Goal: Browse casually: Explore the website without a specific task or goal

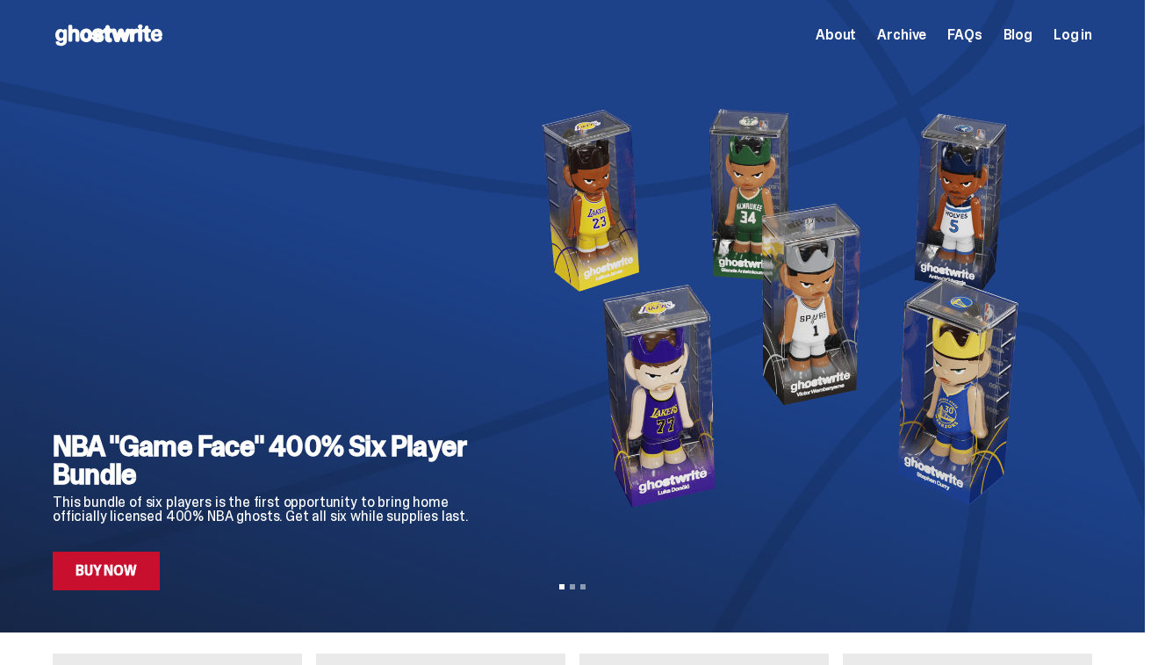
click at [856, 32] on span "About" at bounding box center [836, 35] width 40 height 14
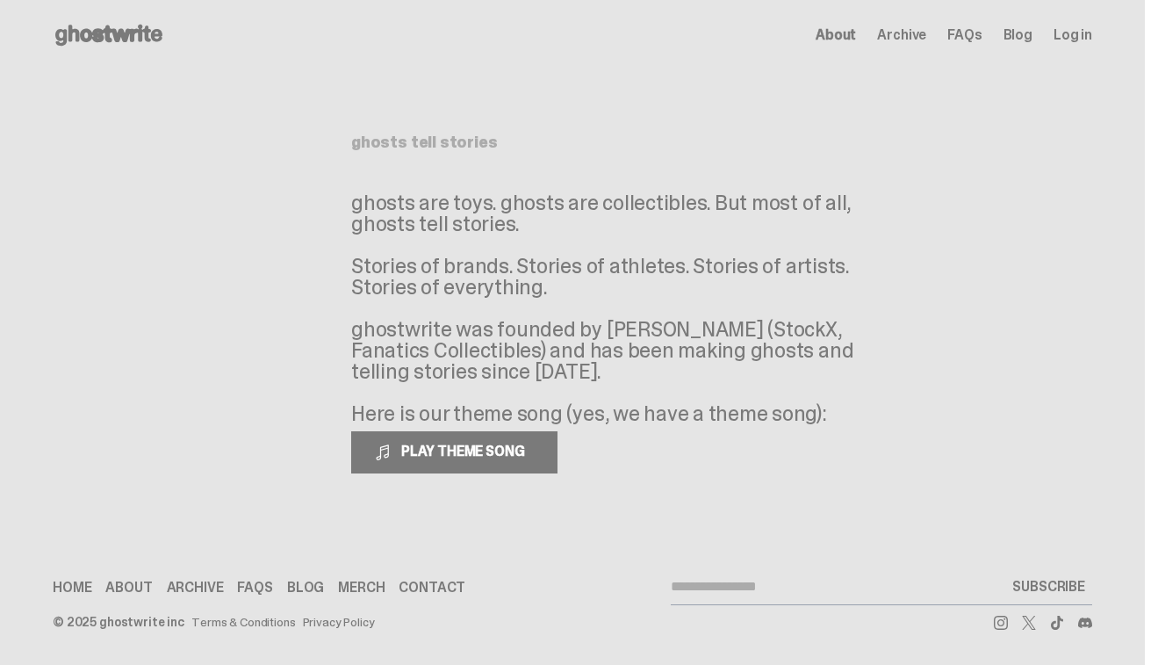
click at [912, 28] on span "Archive" at bounding box center [901, 35] width 49 height 14
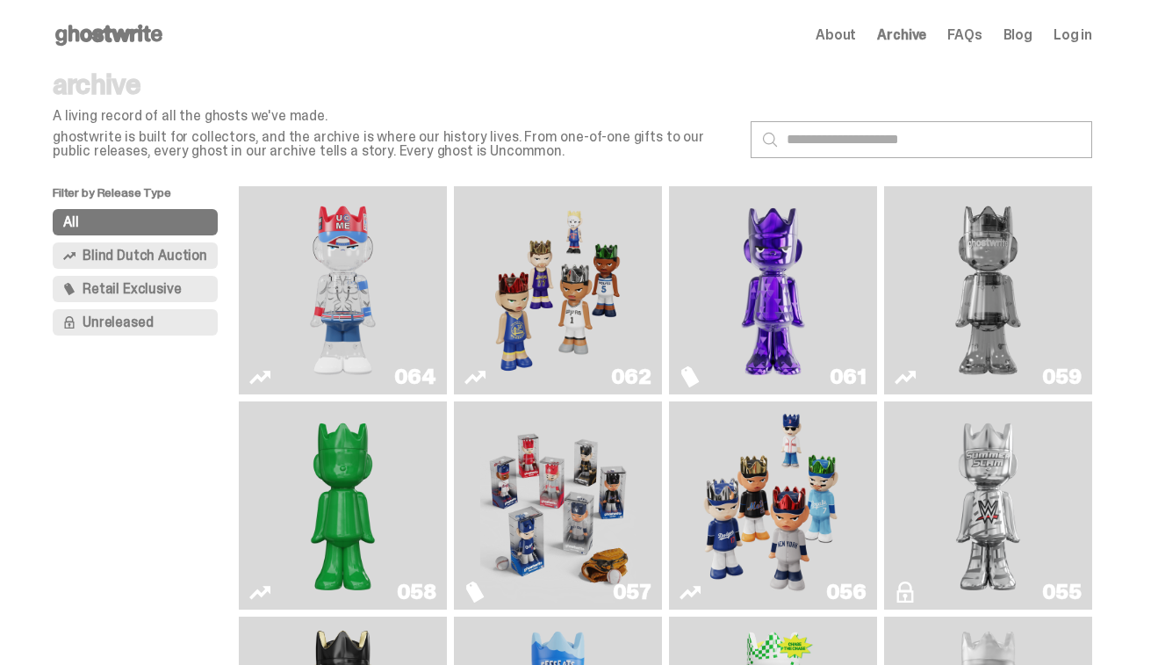
click at [961, 37] on span "FAQs" at bounding box center [965, 35] width 34 height 14
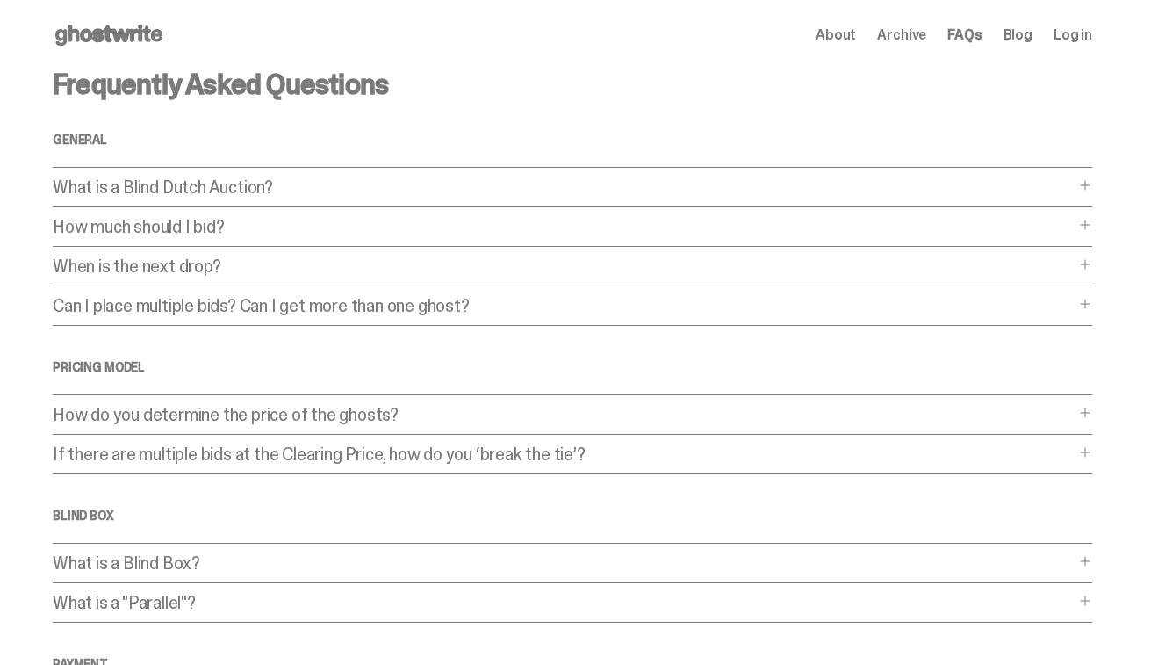
click at [845, 36] on span "About" at bounding box center [836, 35] width 40 height 14
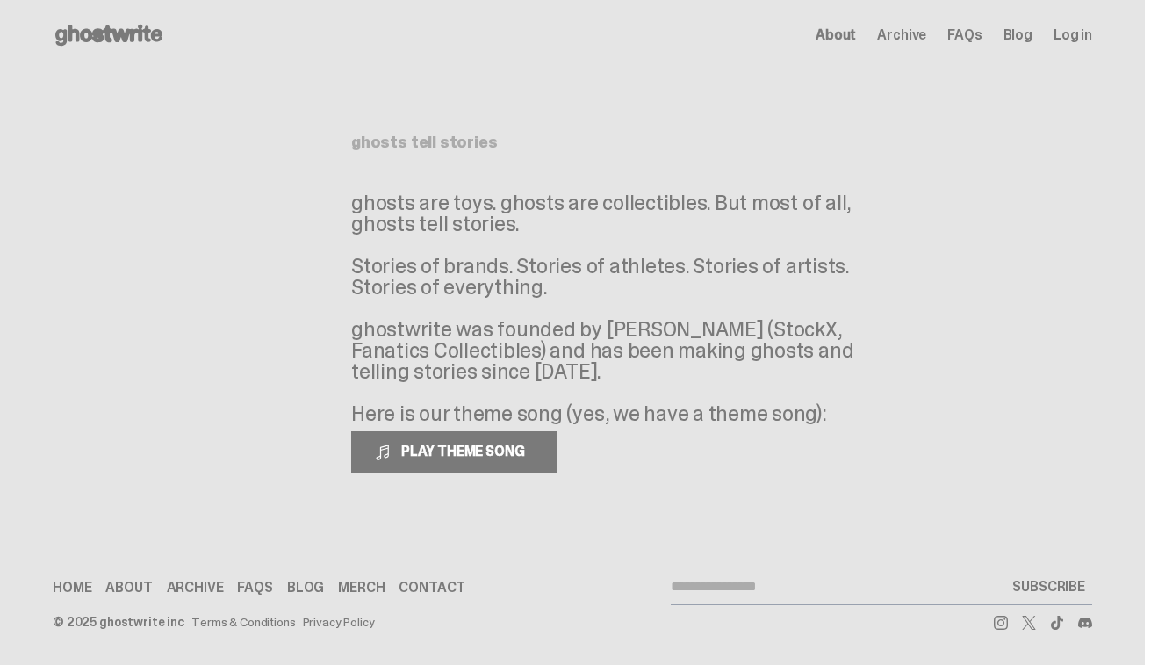
click at [116, 19] on div "Open main menu Home About Archive FAQs Blog Log in About Archive FAQs Blog Log …" at bounding box center [573, 35] width 1124 height 70
click at [116, 40] on use at bounding box center [108, 35] width 107 height 21
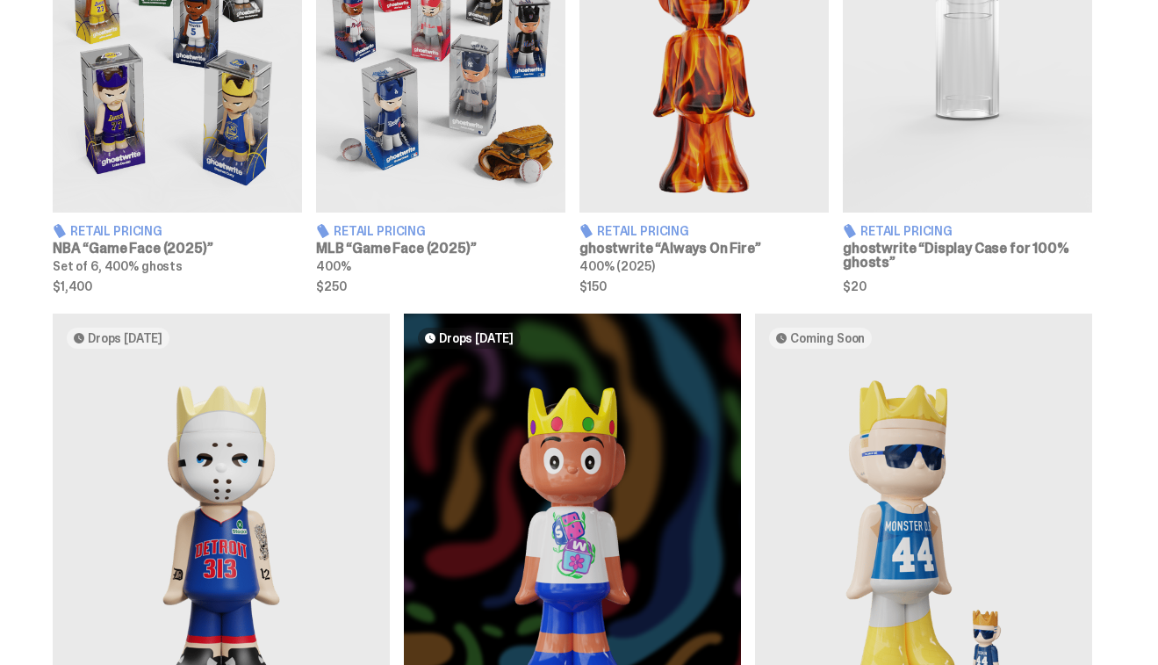
scroll to position [652, 0]
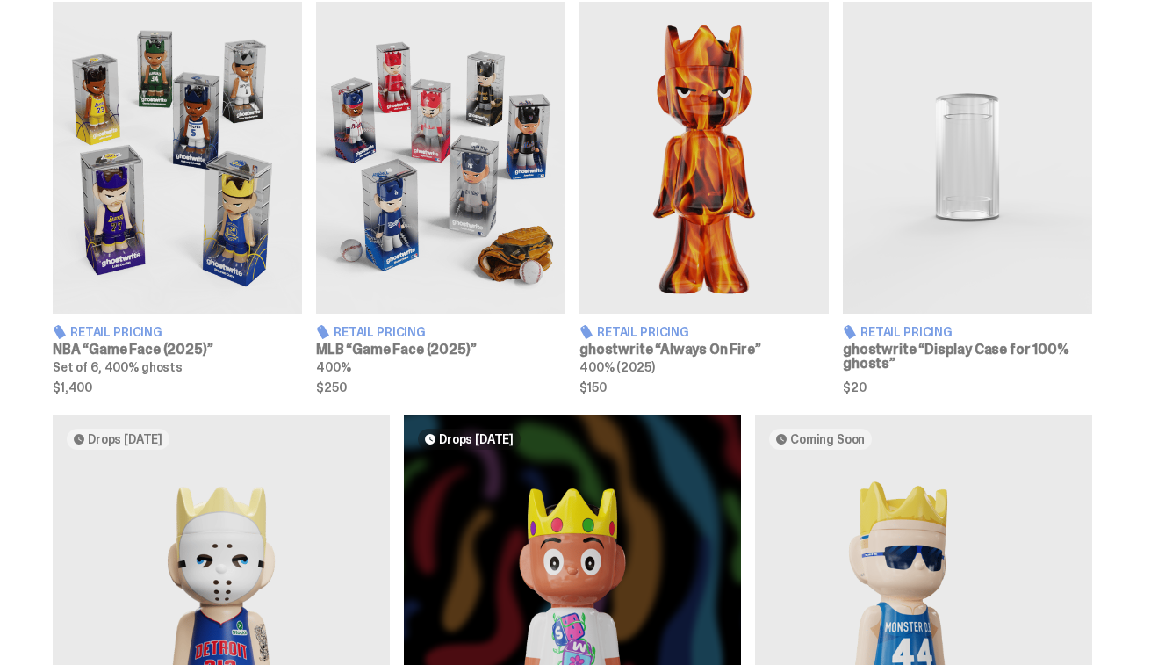
click at [718, 158] on img at bounding box center [704, 158] width 249 height 312
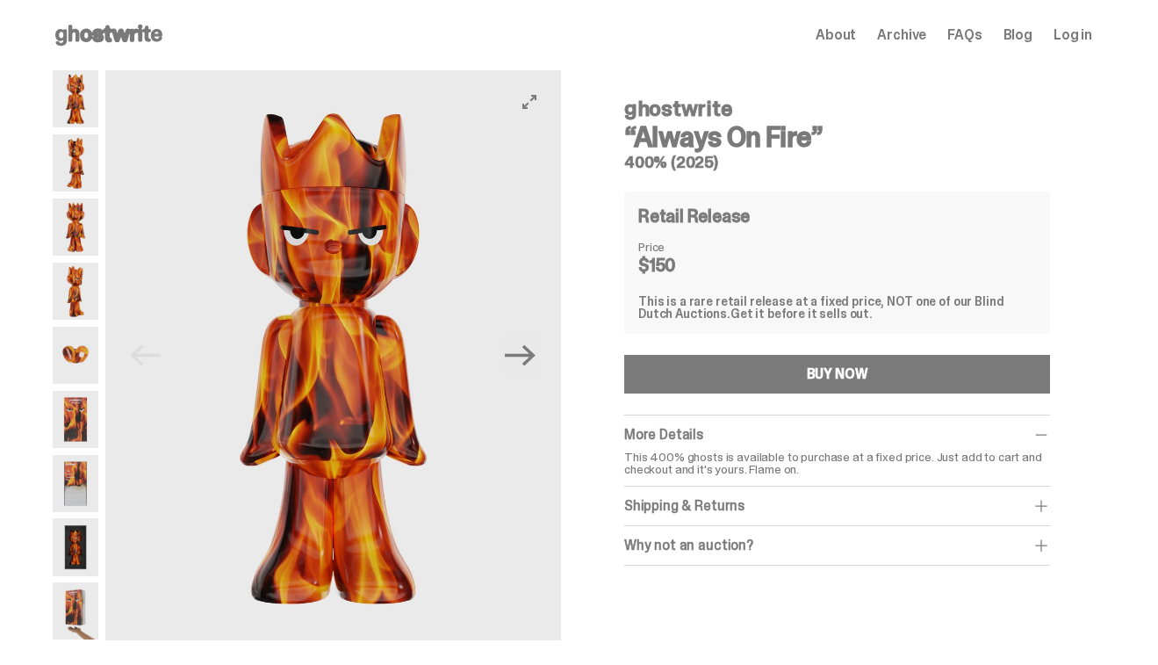
click at [552, 354] on img at bounding box center [333, 355] width 456 height 570
click at [534, 345] on icon "Next" at bounding box center [520, 355] width 31 height 31
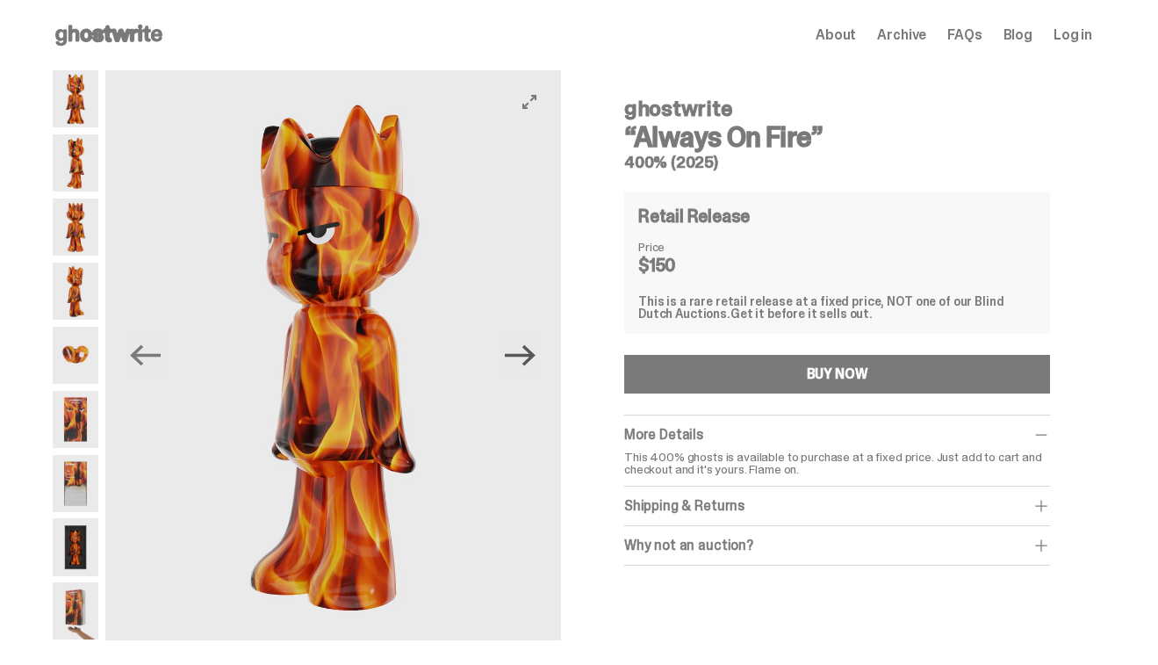
click at [530, 350] on icon "Next" at bounding box center [520, 355] width 31 height 31
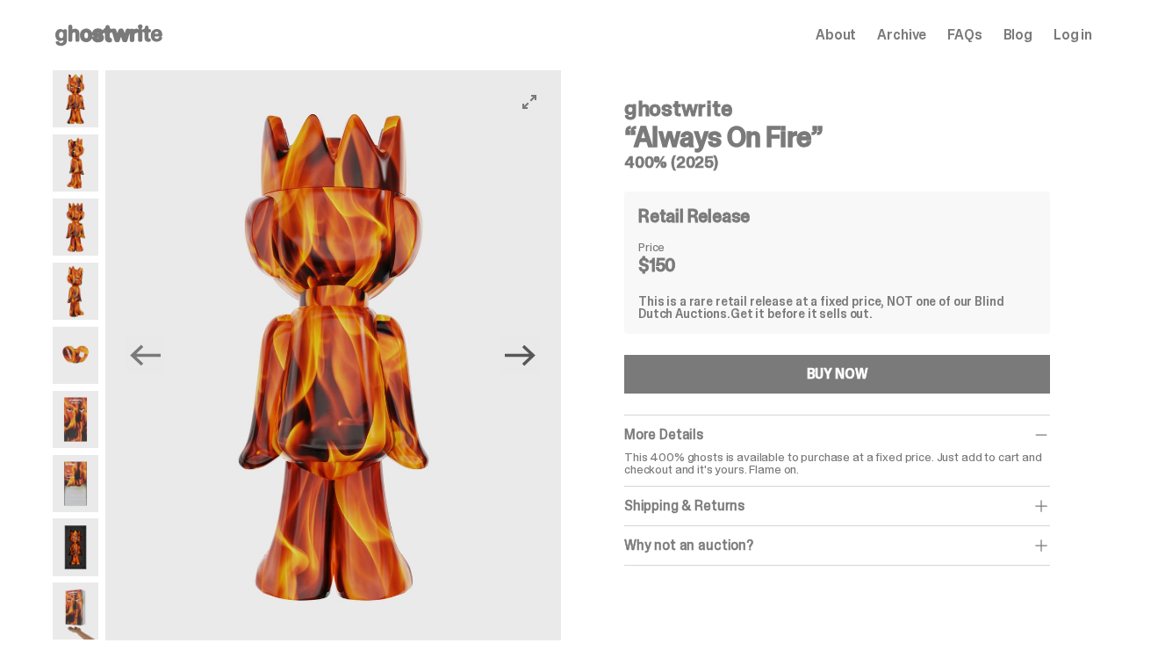
click at [530, 350] on icon "Next" at bounding box center [520, 355] width 31 height 31
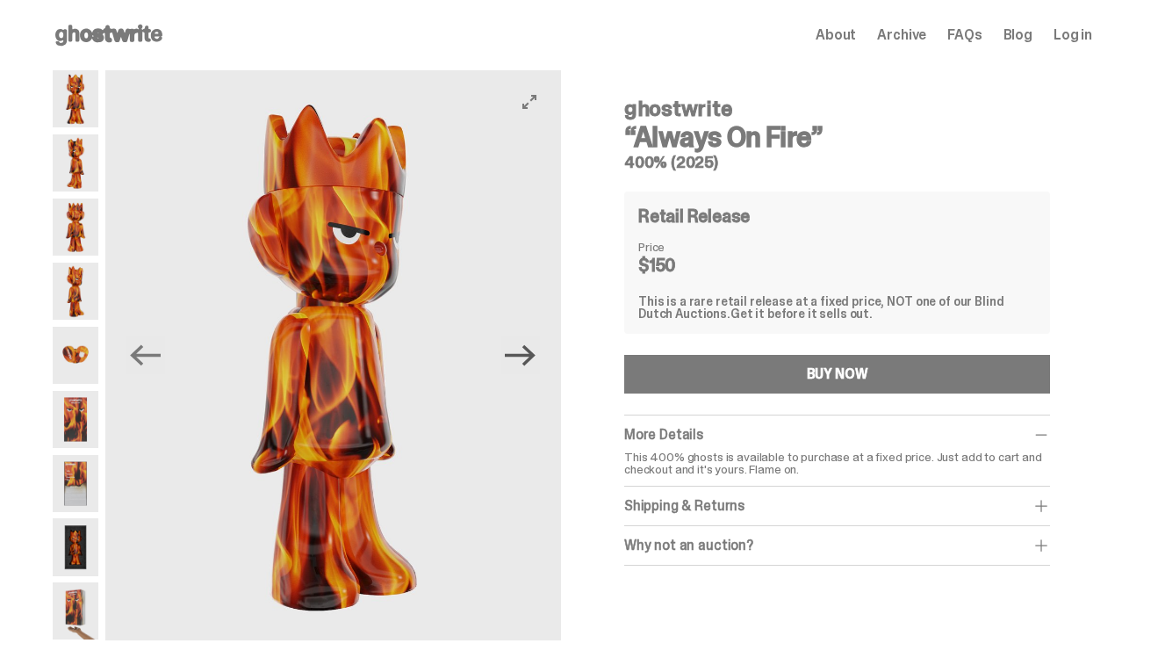
click at [530, 351] on icon "Next" at bounding box center [520, 355] width 31 height 31
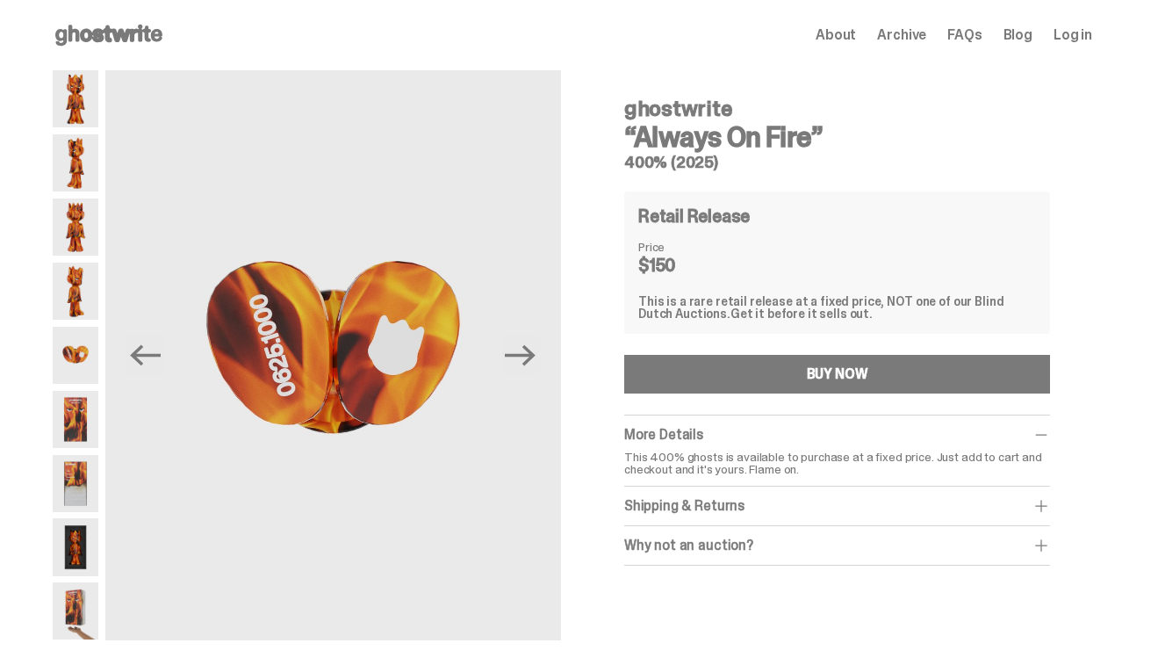
click at [144, 45] on icon at bounding box center [109, 35] width 112 height 28
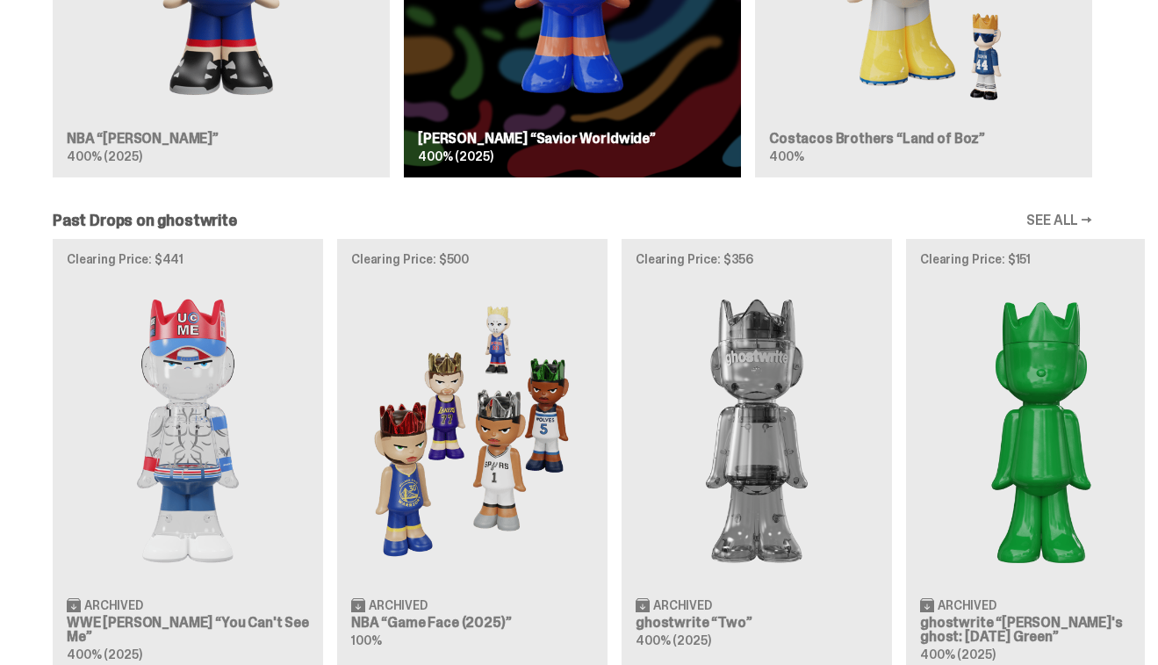
scroll to position [1352, 0]
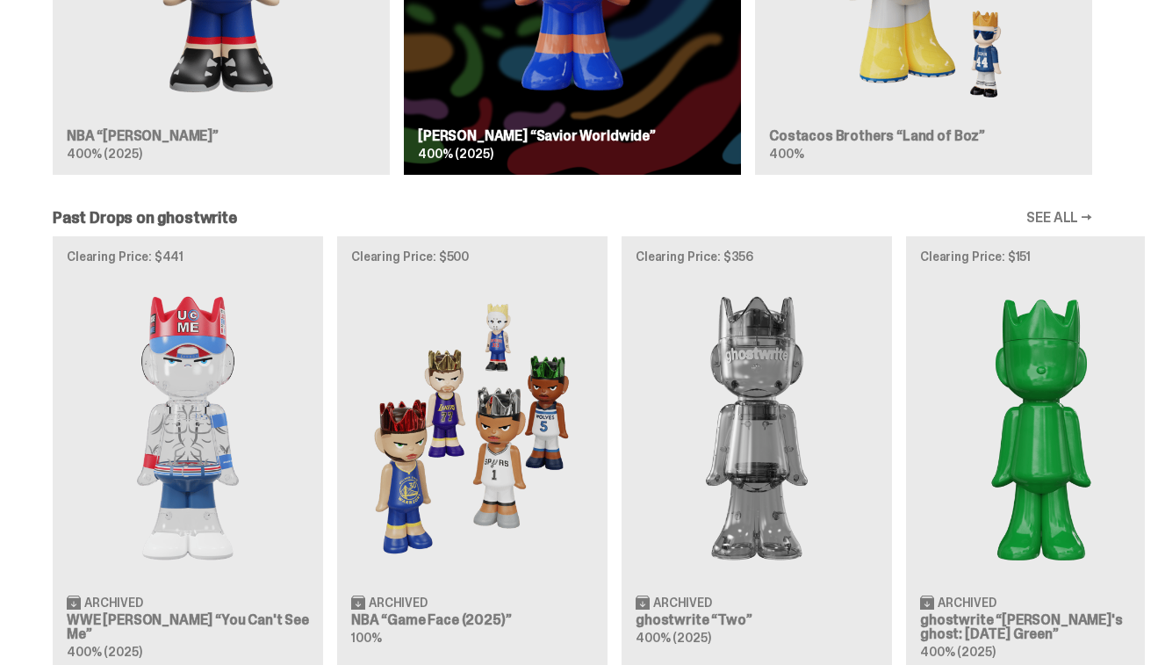
click at [384, 347] on div "Clearing Price: $441 Archived WWE [PERSON_NAME] “You Can't See Me” 400% (2025) …" at bounding box center [572, 454] width 1145 height 436
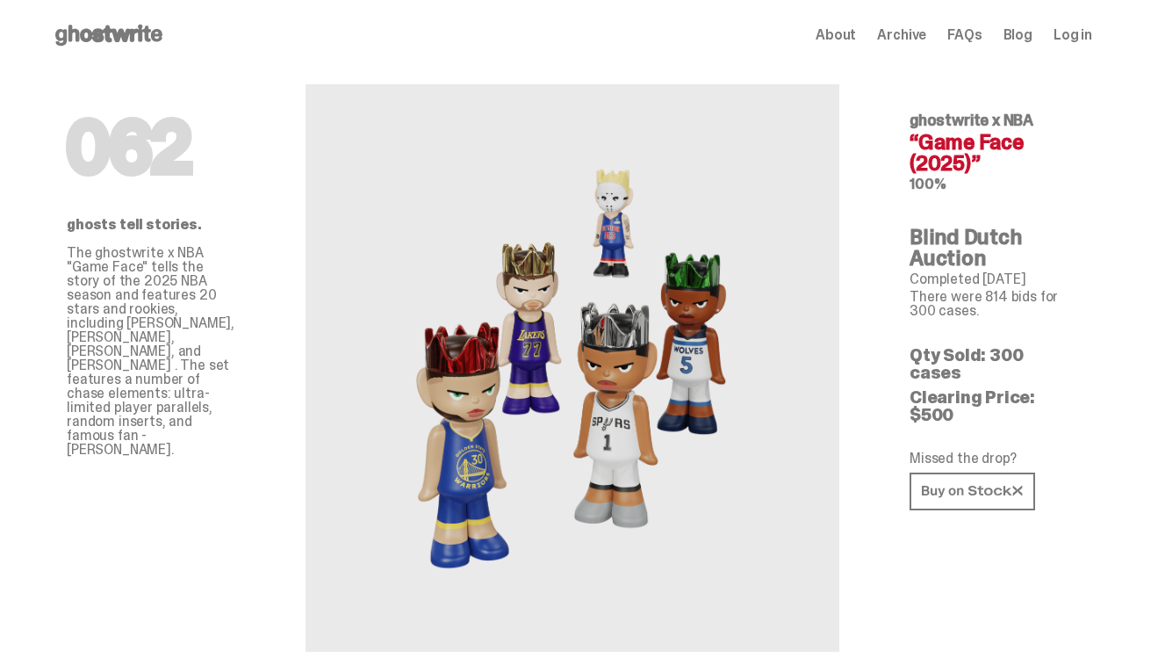
scroll to position [9, 0]
